Goal: Use online tool/utility: Utilize a website feature to perform a specific function

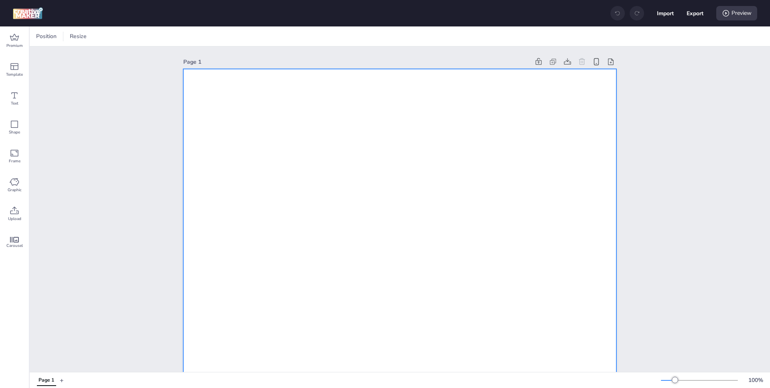
click at [115, 41] on div at bounding box center [109, 36] width 18 height 13
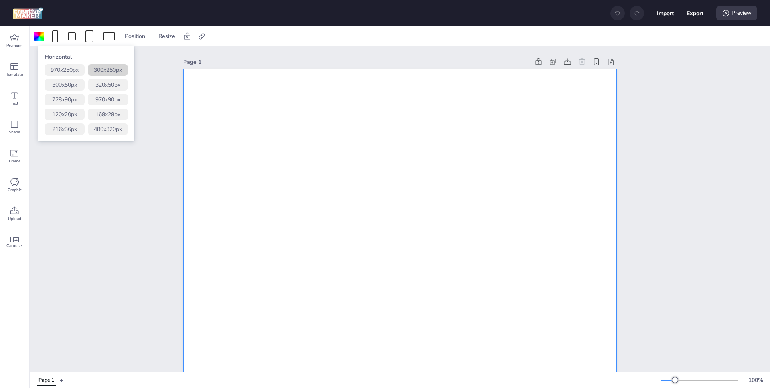
click at [119, 71] on button "300 x 250 px" at bounding box center [108, 70] width 40 height 12
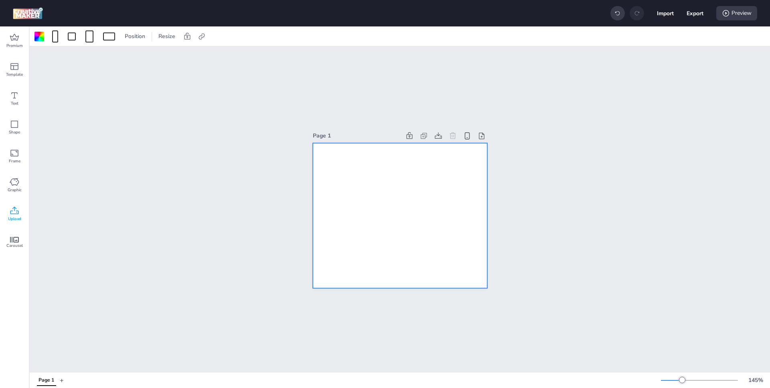
click at [11, 213] on icon at bounding box center [14, 211] width 8 height 8
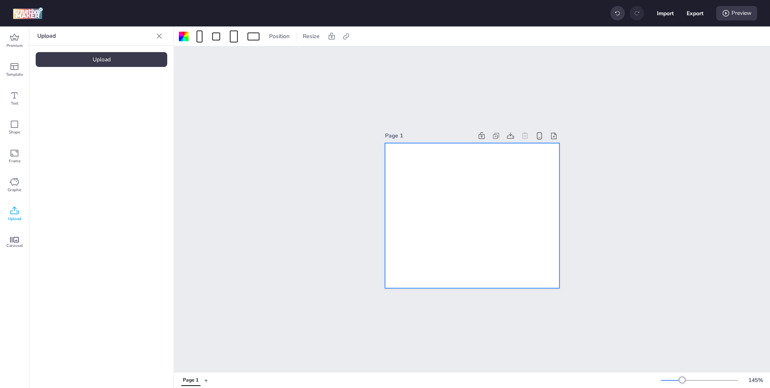
click at [123, 51] on div "Upload Upload" at bounding box center [101, 207] width 144 height 362
click at [117, 71] on div "Upload Upload" at bounding box center [101, 207] width 144 height 362
click at [125, 65] on div "Upload" at bounding box center [102, 59] width 132 height 15
click at [90, 113] on img at bounding box center [67, 112] width 49 height 8
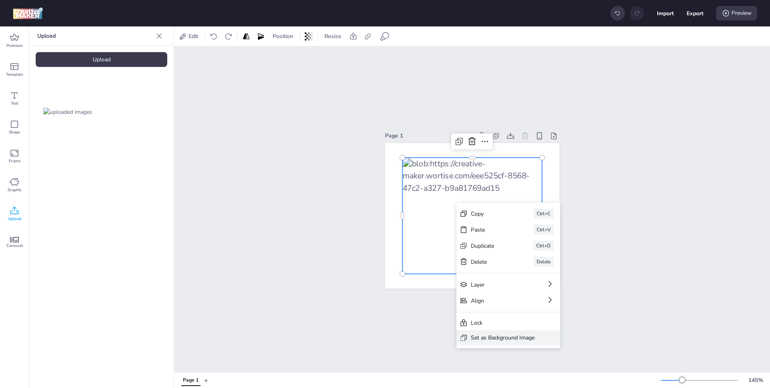
click at [504, 334] on div "Set as Background Image" at bounding box center [503, 338] width 64 height 8
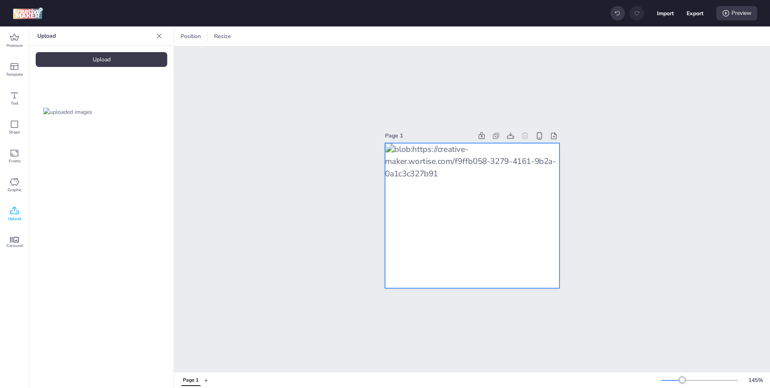
click at [472, 239] on div at bounding box center [472, 216] width 174 height 146
click at [460, 35] on icon at bounding box center [456, 36] width 8 height 8
click at [414, 59] on span "Activate hyperlink" at bounding box center [404, 57] width 45 height 8
click at [377, 59] on input "Activate hyperlink" at bounding box center [374, 59] width 5 height 5
checkbox input "true"
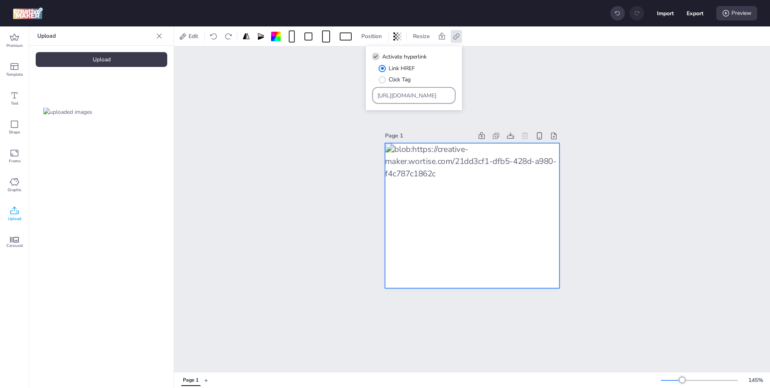
click at [437, 94] on input "[URL][DOMAIN_NAME]" at bounding box center [413, 95] width 73 height 8
paste input "[DOMAIN_NAME][URL][PERSON_NAME]"
type input "[URL][DOMAIN_NAME][PERSON_NAME]"
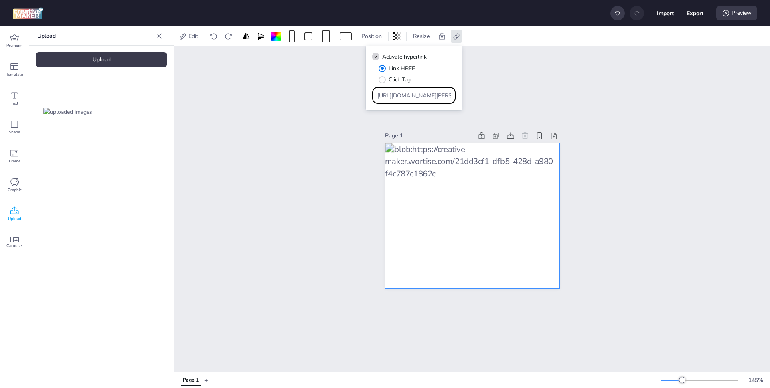
scroll to position [0, 389]
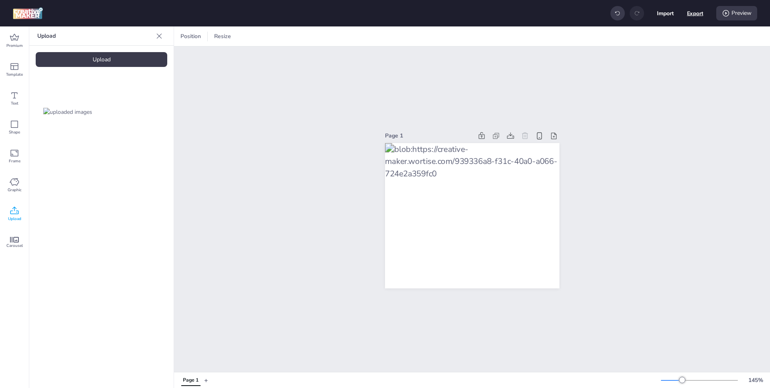
click at [696, 17] on button "Export" at bounding box center [695, 13] width 16 height 16
select select "html"
click at [659, 64] on button "Download" at bounding box center [659, 65] width 75 height 16
click at [115, 57] on div "Upload" at bounding box center [102, 59] width 132 height 15
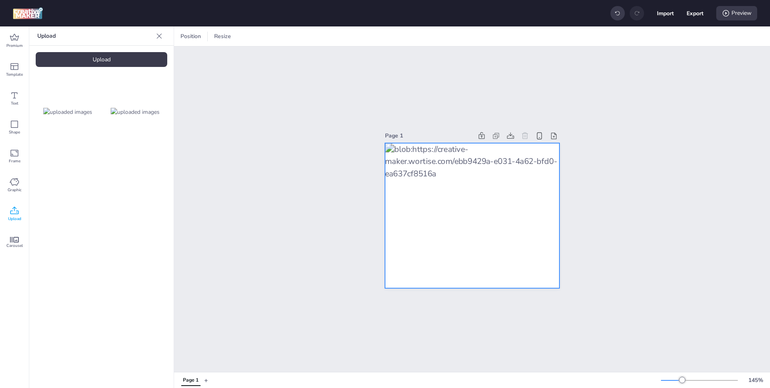
click at [442, 194] on div at bounding box center [472, 216] width 174 height 146
click at [340, 32] on div at bounding box center [346, 36] width 12 height 8
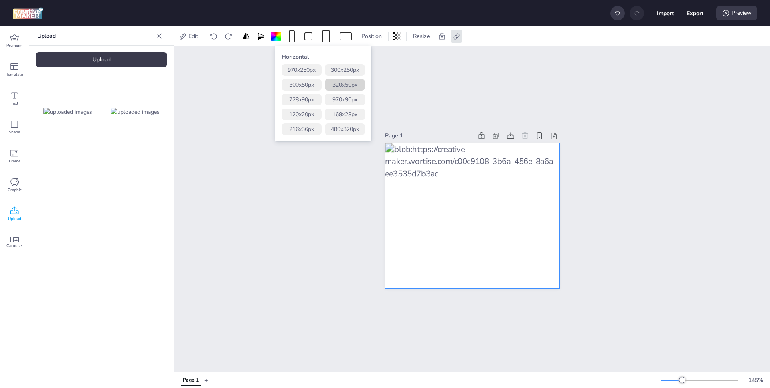
click at [347, 84] on button "320 x 50 px" at bounding box center [345, 85] width 40 height 12
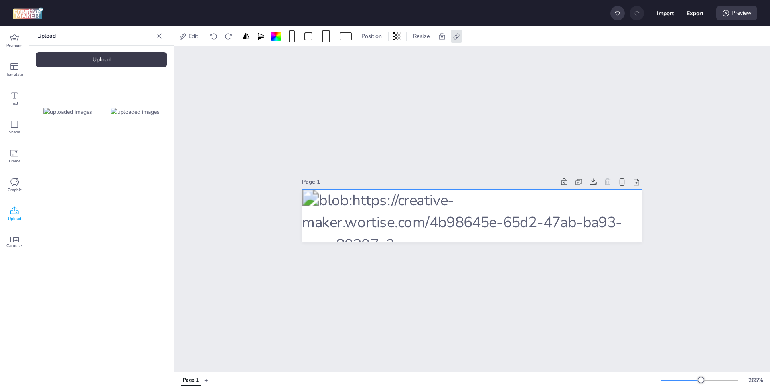
click at [132, 109] on img at bounding box center [135, 112] width 49 height 8
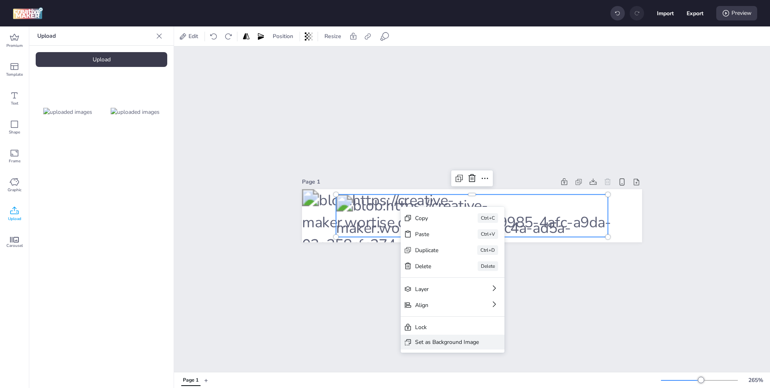
click at [448, 339] on div "Set as Background Image" at bounding box center [447, 342] width 64 height 8
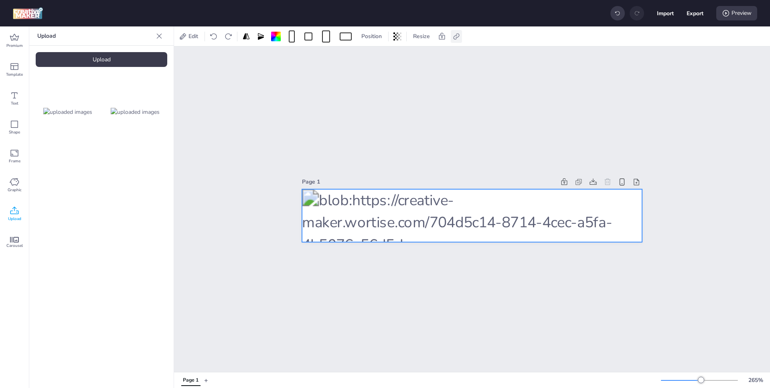
click at [452, 36] on icon at bounding box center [456, 36] width 8 height 8
click at [407, 98] on input "[URL][DOMAIN_NAME][PERSON_NAME]" at bounding box center [413, 95] width 73 height 8
paste input "banner-st"
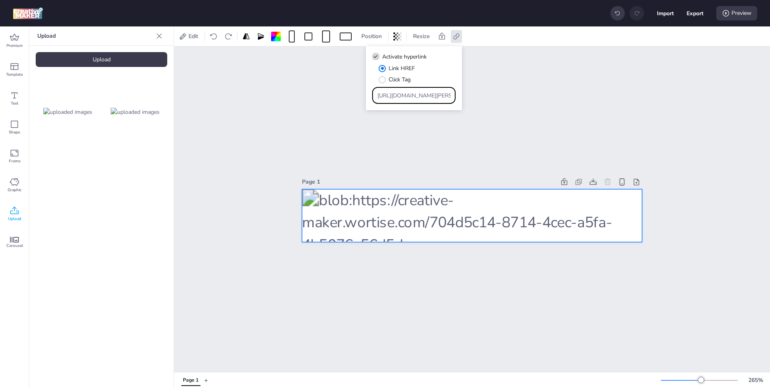
type input "[URL][DOMAIN_NAME][PERSON_NAME]"
click at [541, 91] on div "Page 1" at bounding box center [472, 210] width 596 height 326
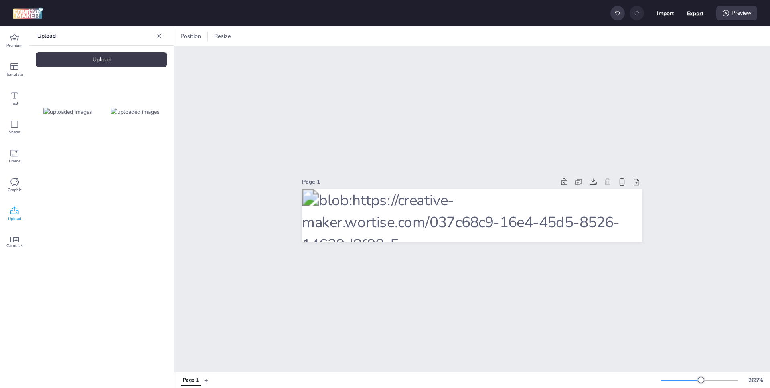
click at [691, 10] on button "Export" at bounding box center [695, 13] width 16 height 16
select select "html"
click at [651, 61] on button "Download" at bounding box center [659, 65] width 73 height 16
